Goal: Register for event/course

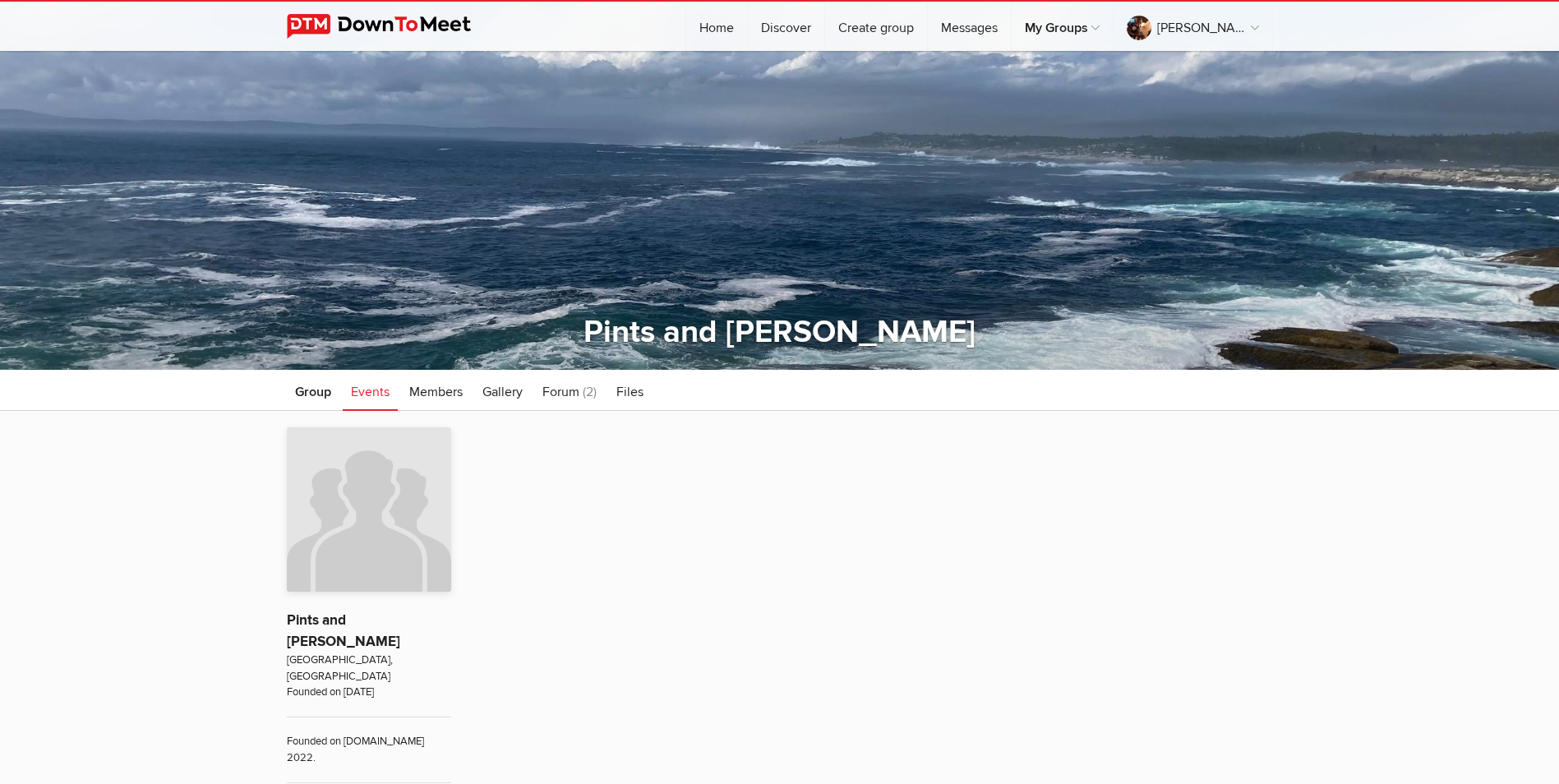
scroll to position [410, 0]
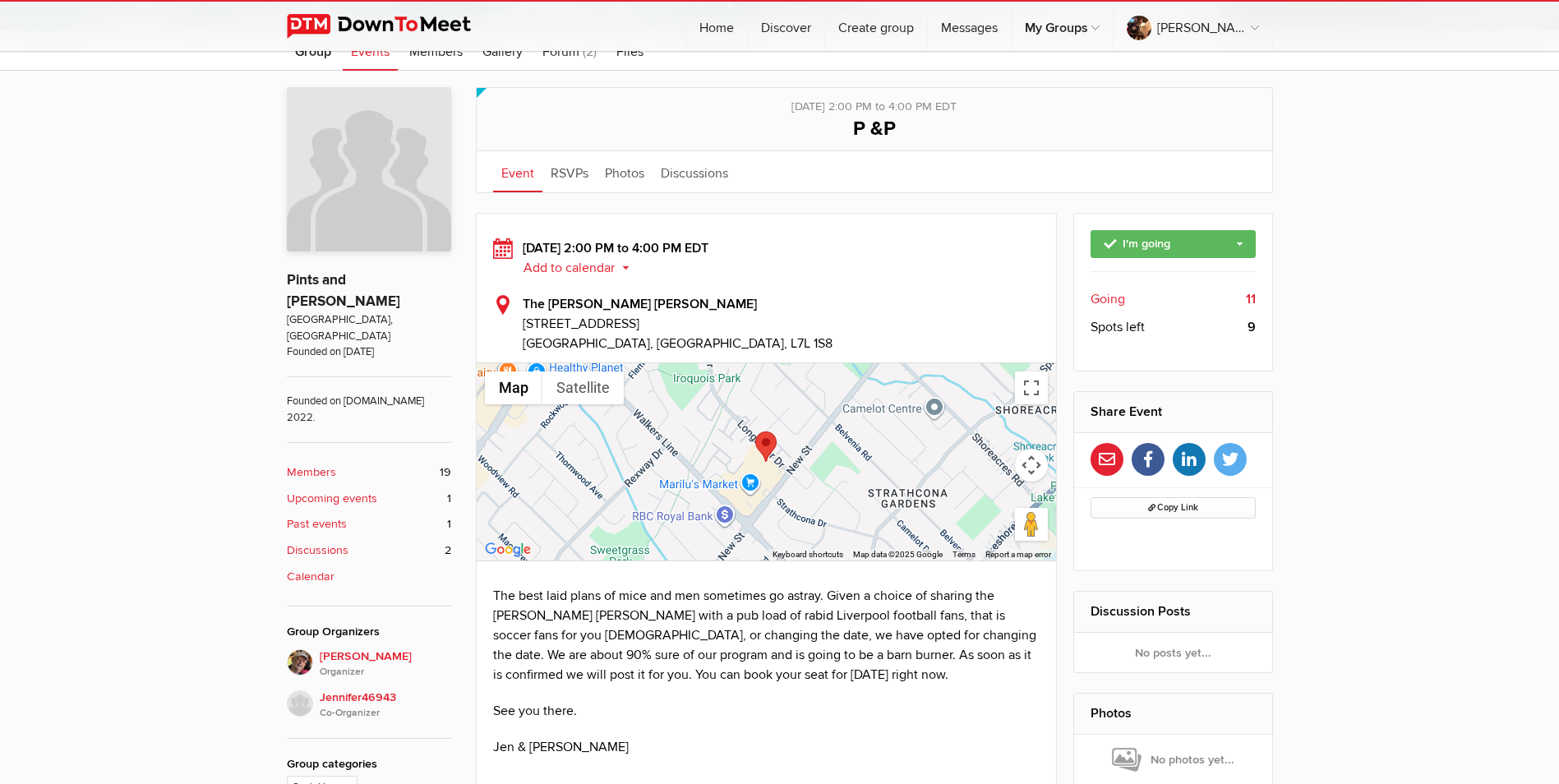
click at [1116, 298] on span "Going" at bounding box center [1107, 299] width 34 height 20
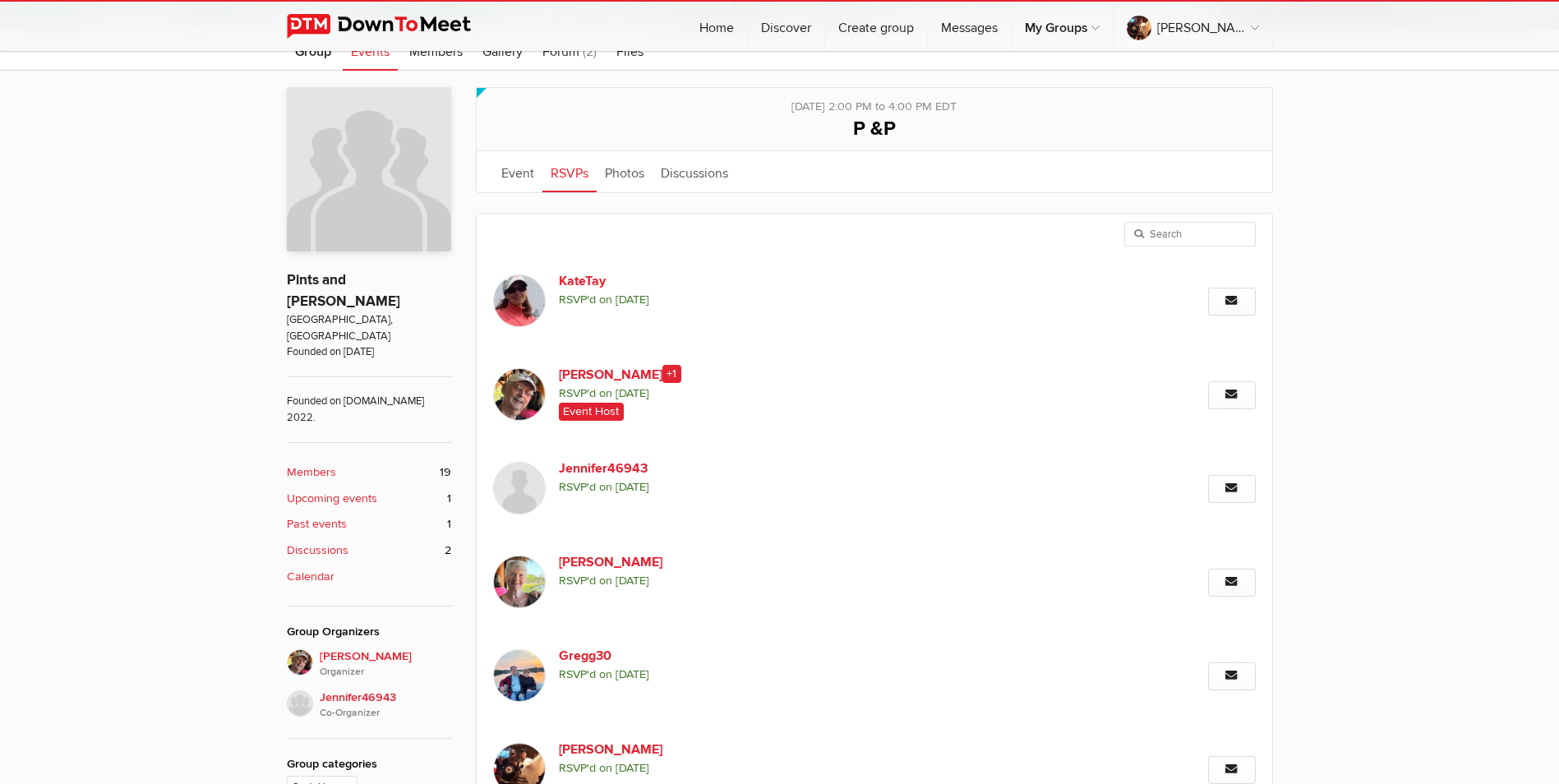
scroll to position [440, 0]
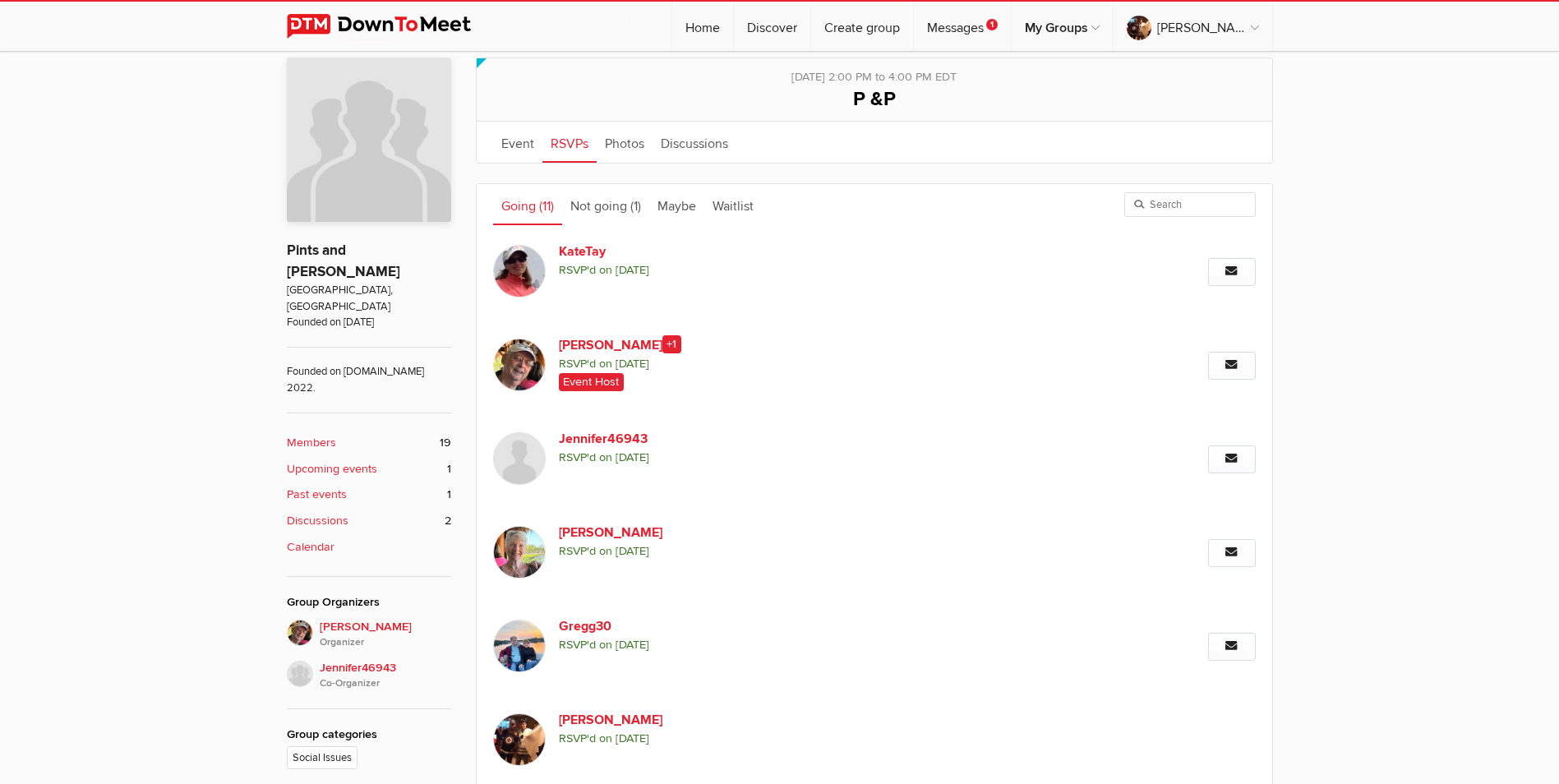
click at [514, 203] on link "Going (11)" at bounding box center [527, 204] width 69 height 41
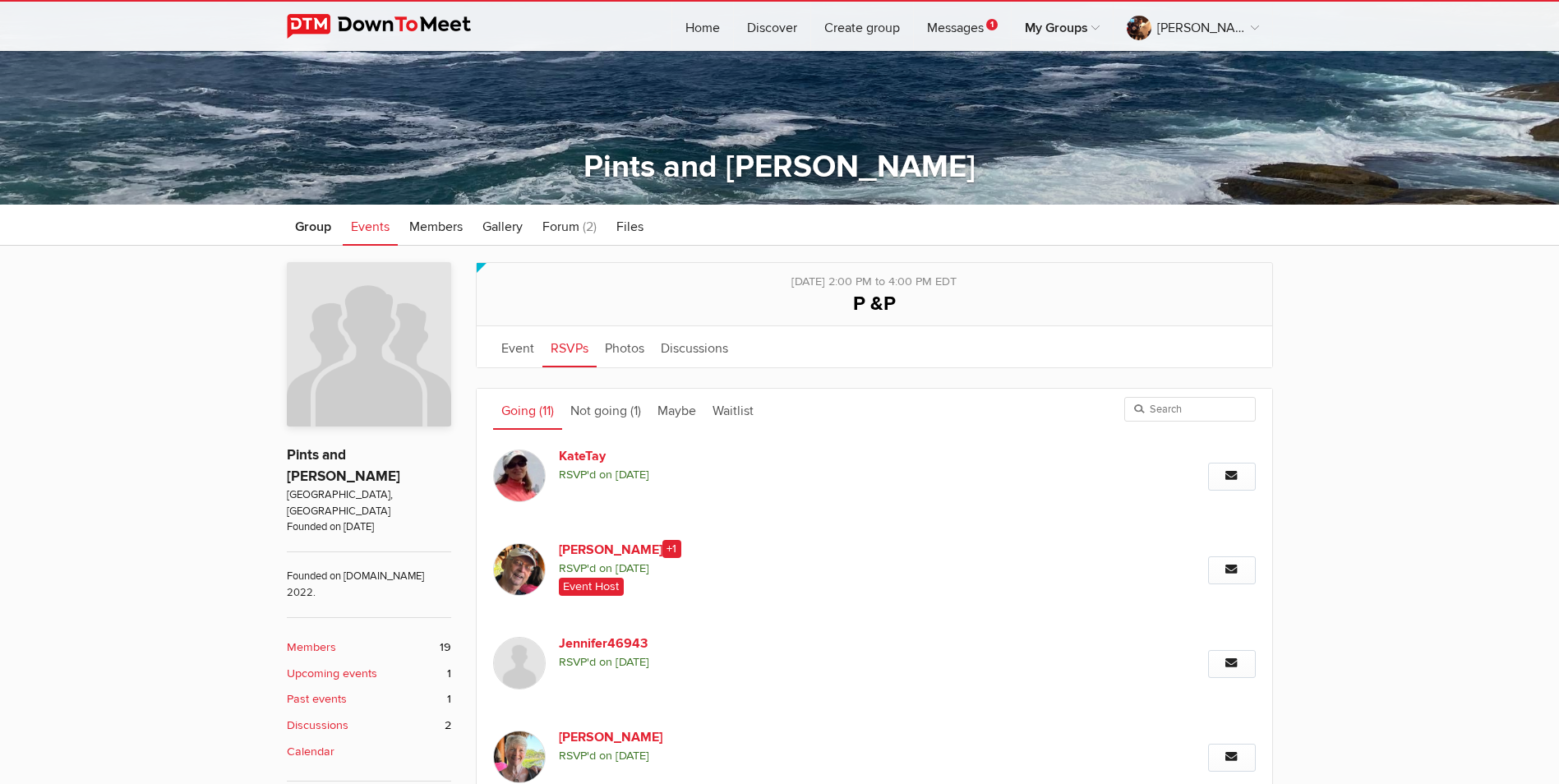
scroll to position [165, 0]
